Goal: Task Accomplishment & Management: Manage account settings

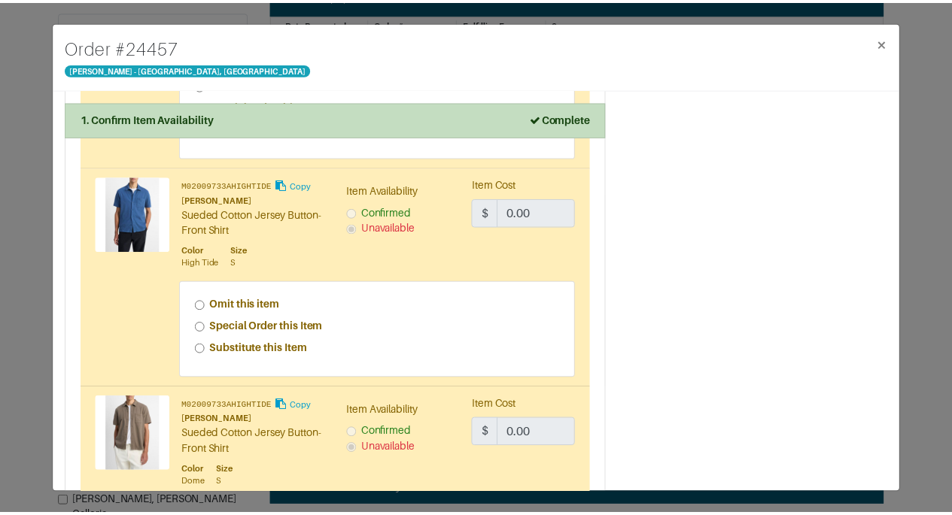
scroll to position [2672, 0]
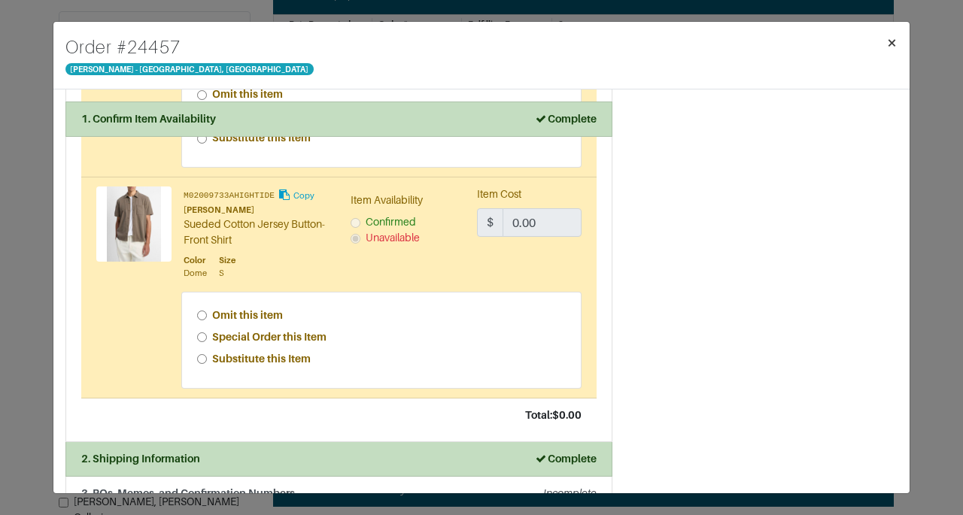
click at [897, 50] on span "×" at bounding box center [891, 42] width 11 height 20
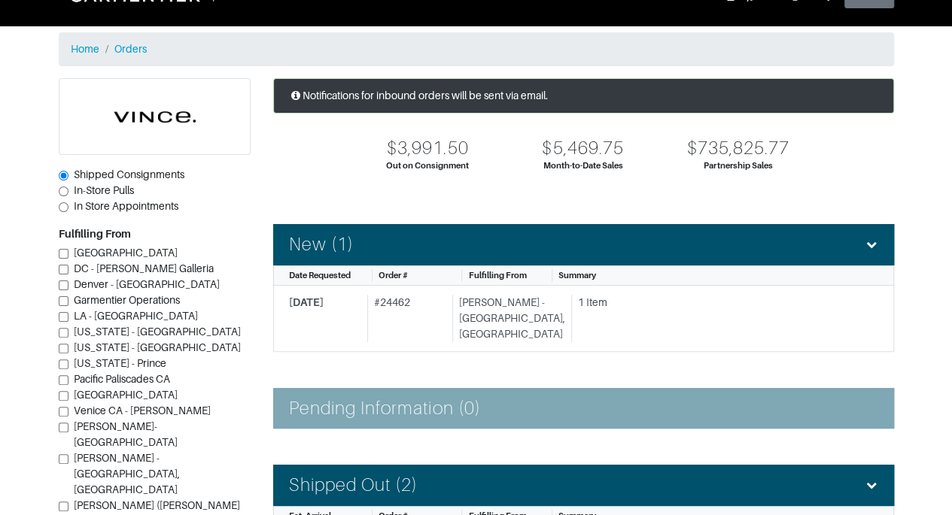
scroll to position [29, 0]
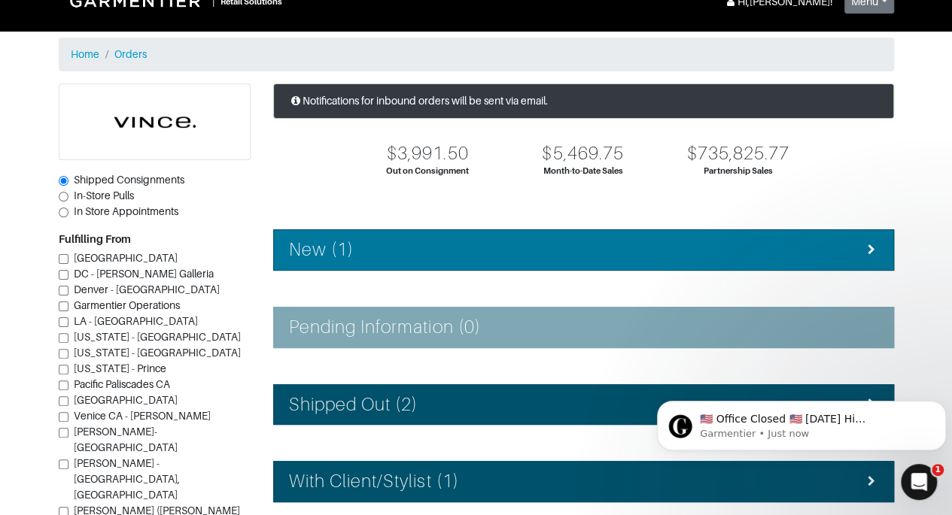
click at [370, 251] on div "New (1)" at bounding box center [583, 250] width 589 height 22
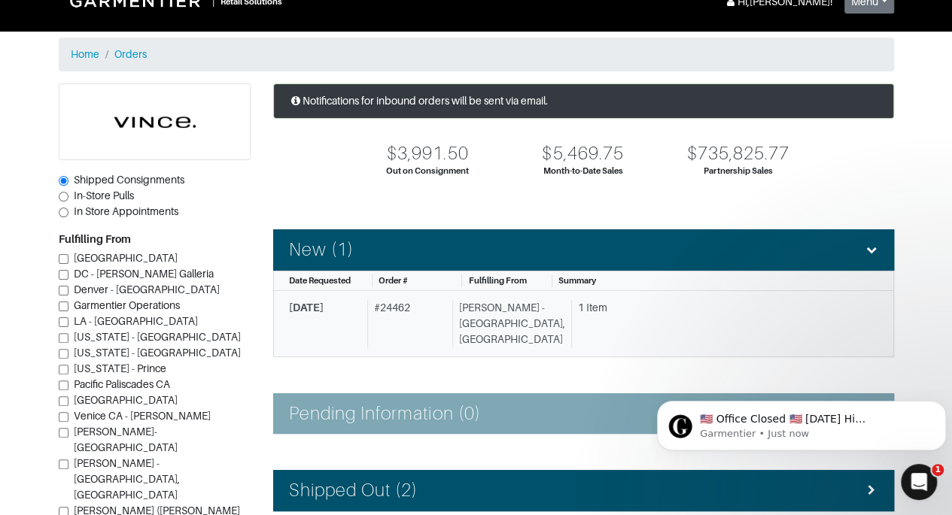
click at [477, 325] on div "[PERSON_NAME] - [GEOGRAPHIC_DATA], [GEOGRAPHIC_DATA]" at bounding box center [508, 323] width 113 height 47
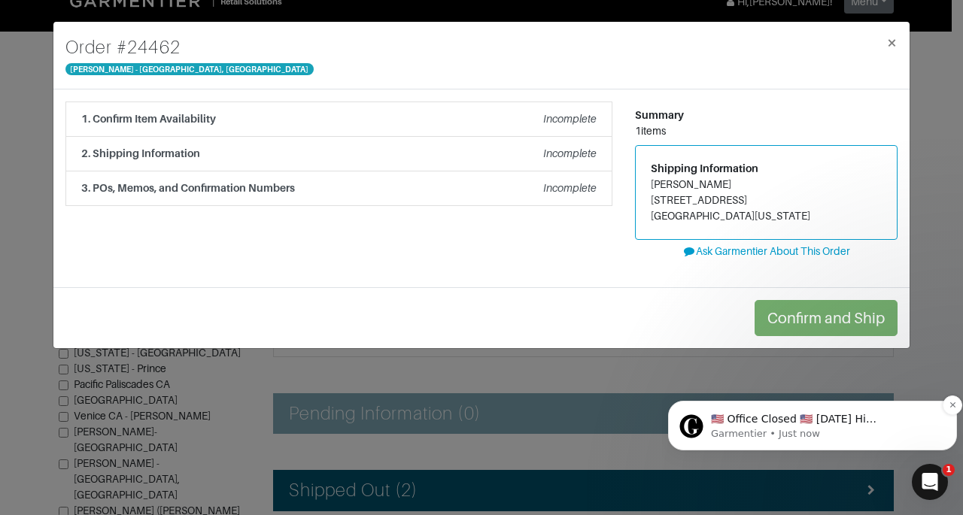
click at [904, 419] on p "​🇺🇸 Office Closed 🇺🇸 Monday Hi Vince, In observance of Labor Day, our office wi…" at bounding box center [824, 419] width 227 height 15
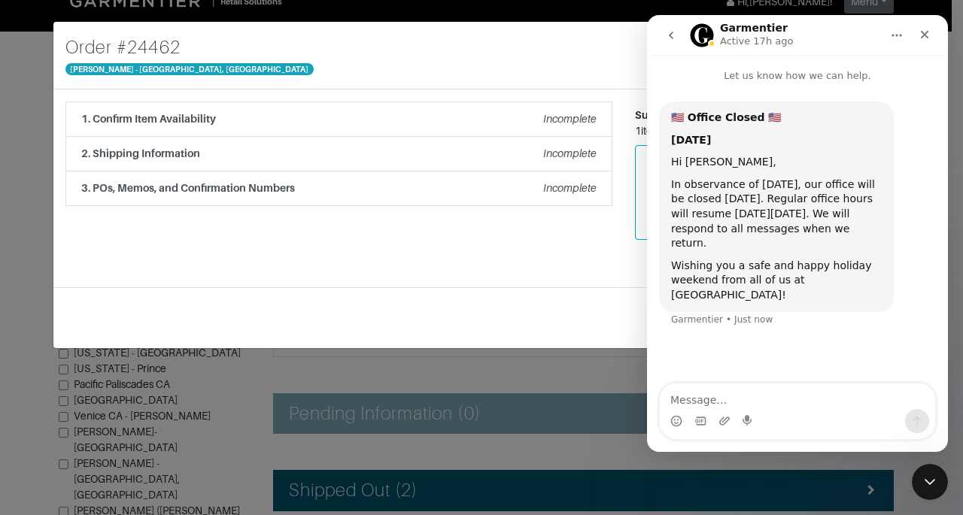
click at [667, 34] on icon "go back" at bounding box center [671, 35] width 12 height 12
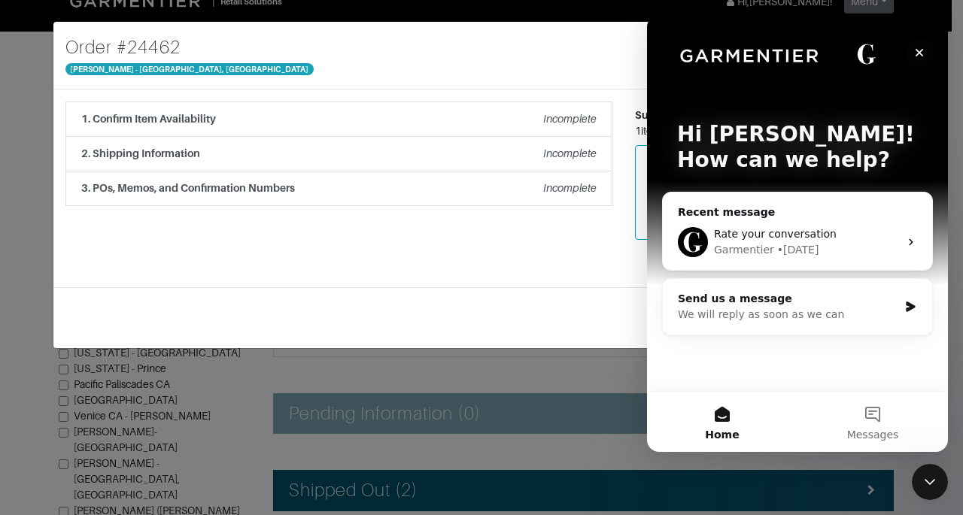
click at [921, 50] on icon "Close" at bounding box center [919, 53] width 8 height 8
